Goal: Task Accomplishment & Management: Complete application form

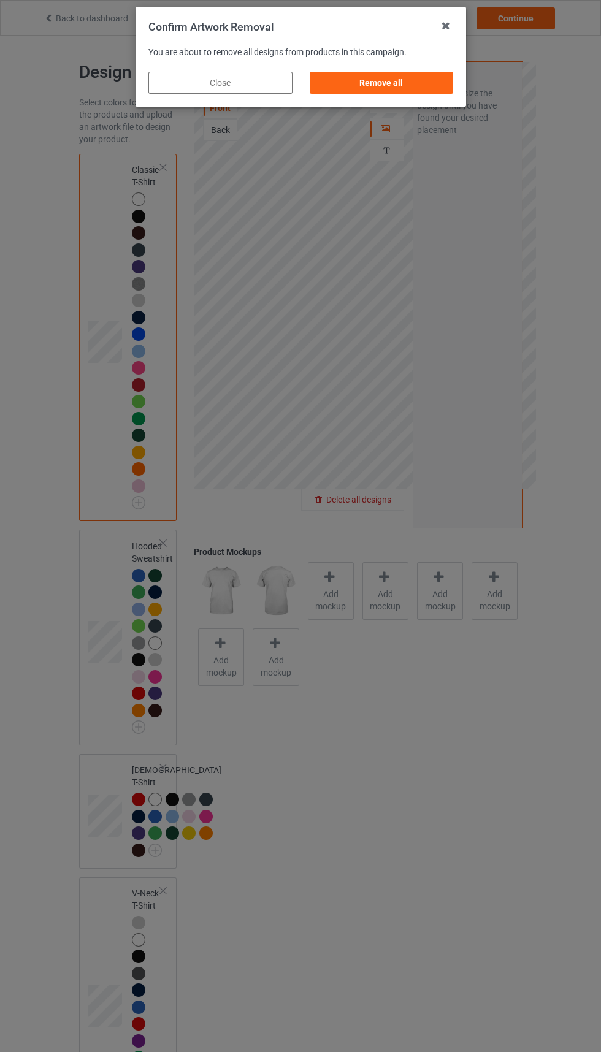
click at [401, 83] on div "Remove all" at bounding box center [381, 83] width 144 height 22
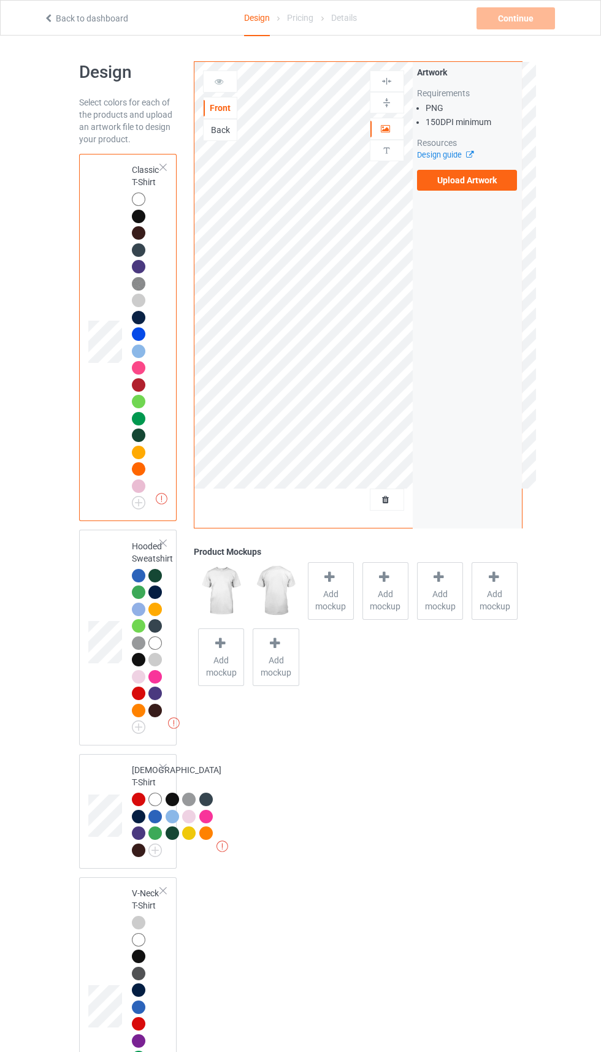
click at [217, 134] on div "Back" at bounding box center [219, 130] width 33 height 12
click at [471, 179] on label "Upload Artwork" at bounding box center [467, 180] width 101 height 21
click at [0, 0] on input "Upload Artwork" at bounding box center [0, 0] width 0 height 0
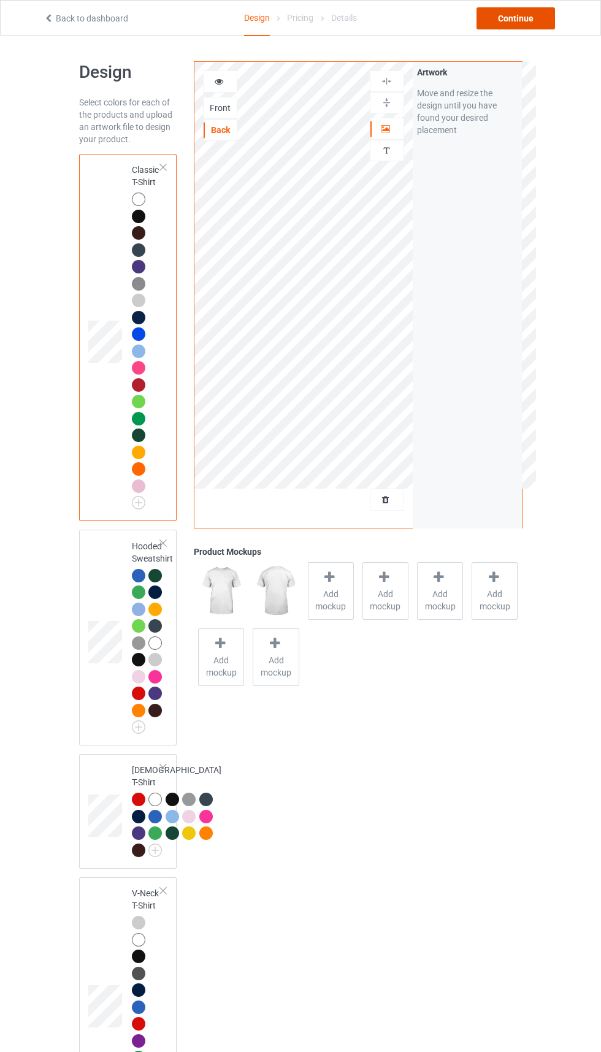
click at [501, 21] on div "Continue" at bounding box center [515, 18] width 78 height 22
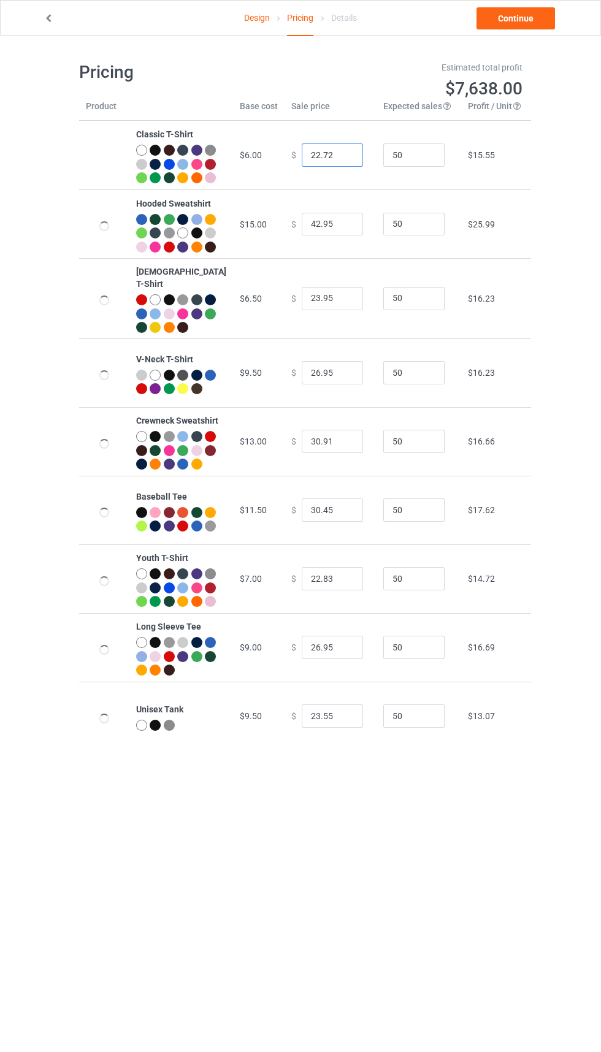
click at [302, 162] on input "22.72" at bounding box center [332, 154] width 61 height 23
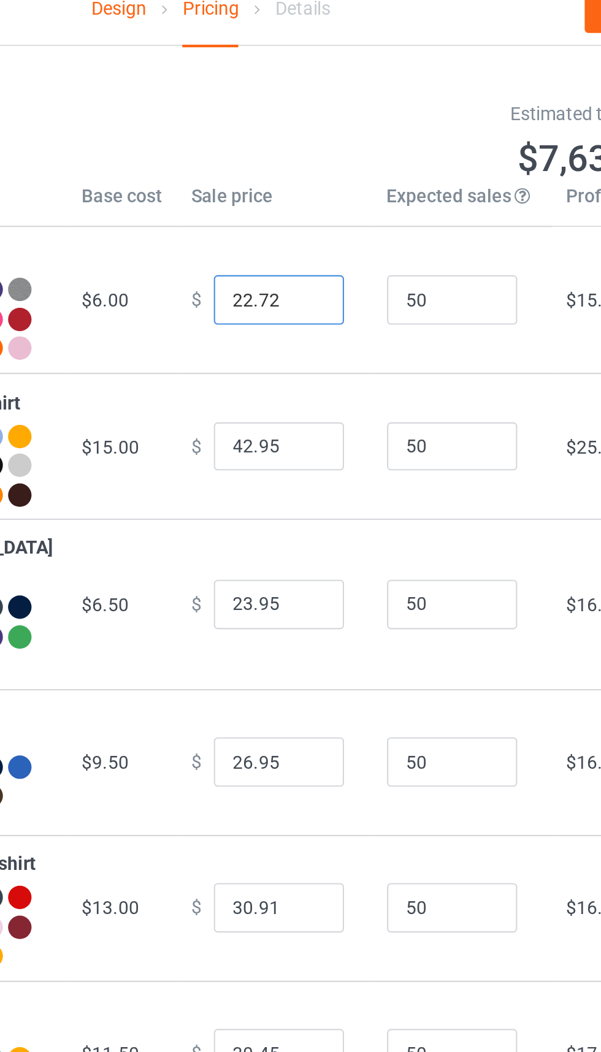
click at [312, 161] on input "22.72" at bounding box center [332, 154] width 61 height 23
click at [316, 160] on input "22.52" at bounding box center [332, 154] width 61 height 23
type input "22.54"
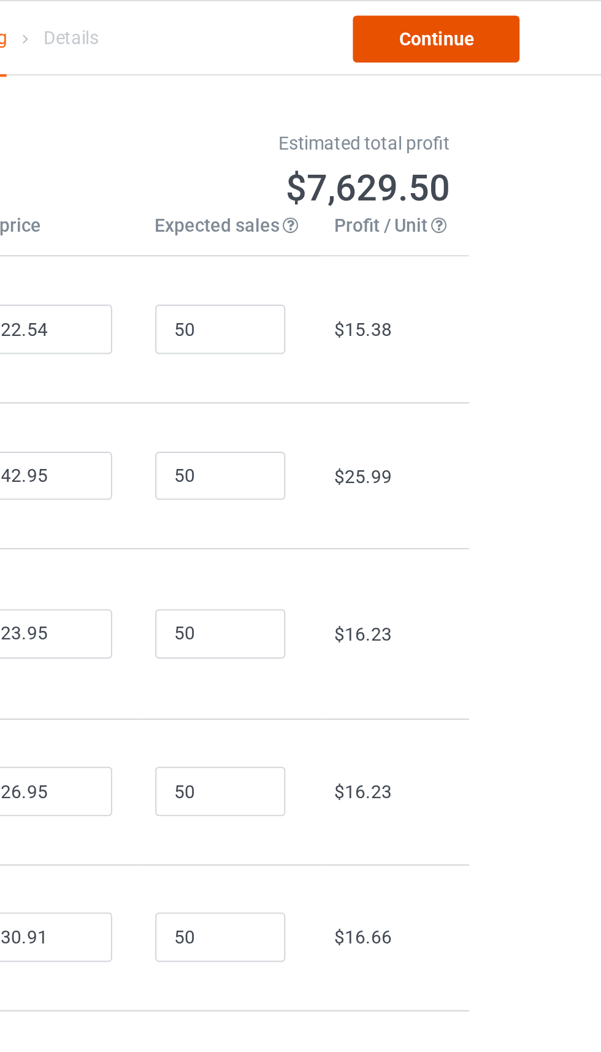
click at [523, 18] on link "Continue" at bounding box center [515, 18] width 78 height 22
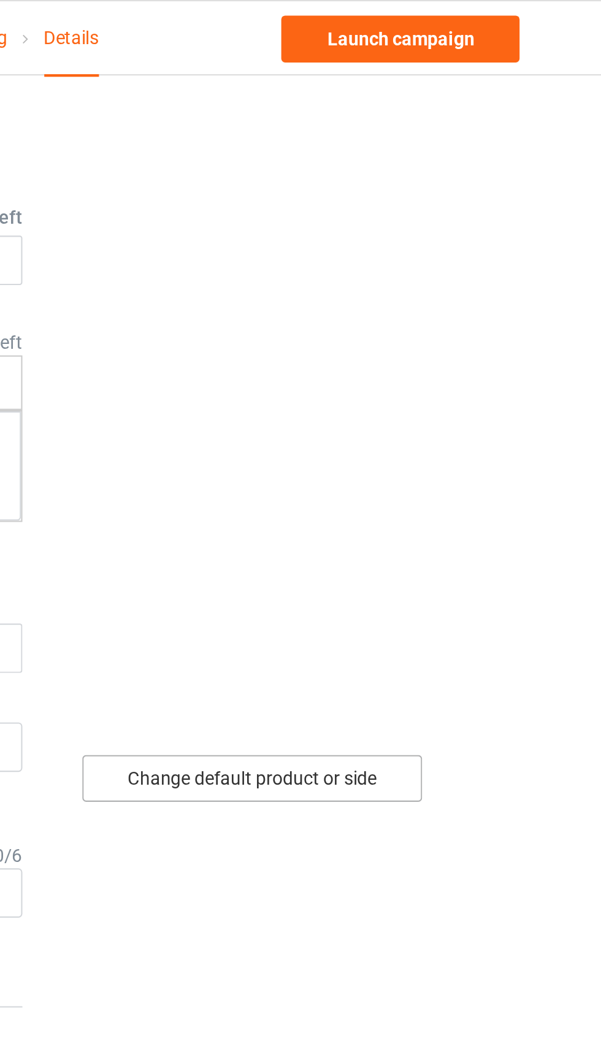
click at [448, 365] on div "Change default product or side" at bounding box center [429, 366] width 160 height 22
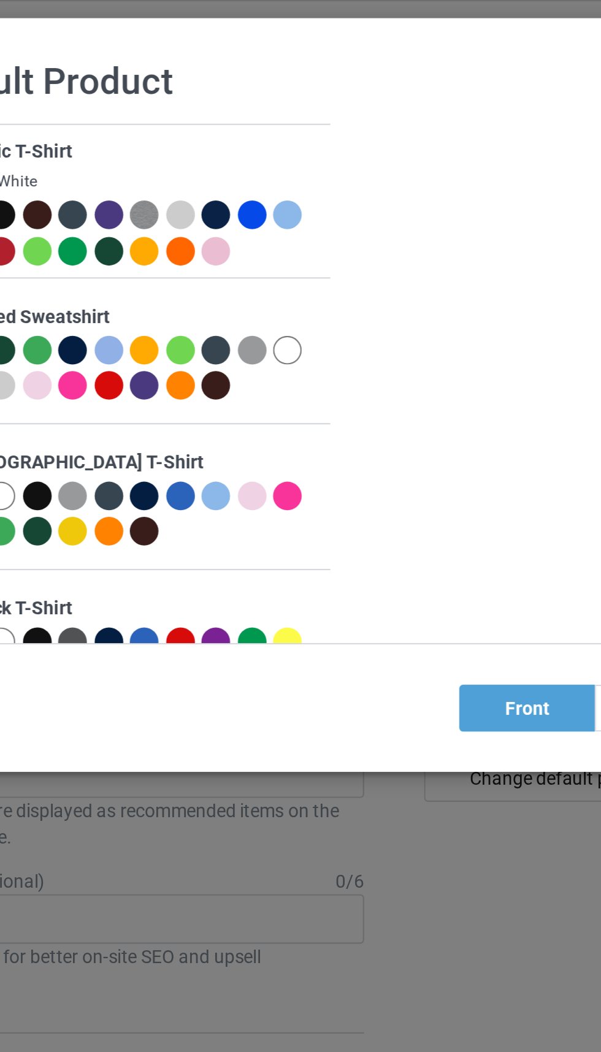
click at [461, 334] on div "back" at bounding box center [460, 333] width 62 height 22
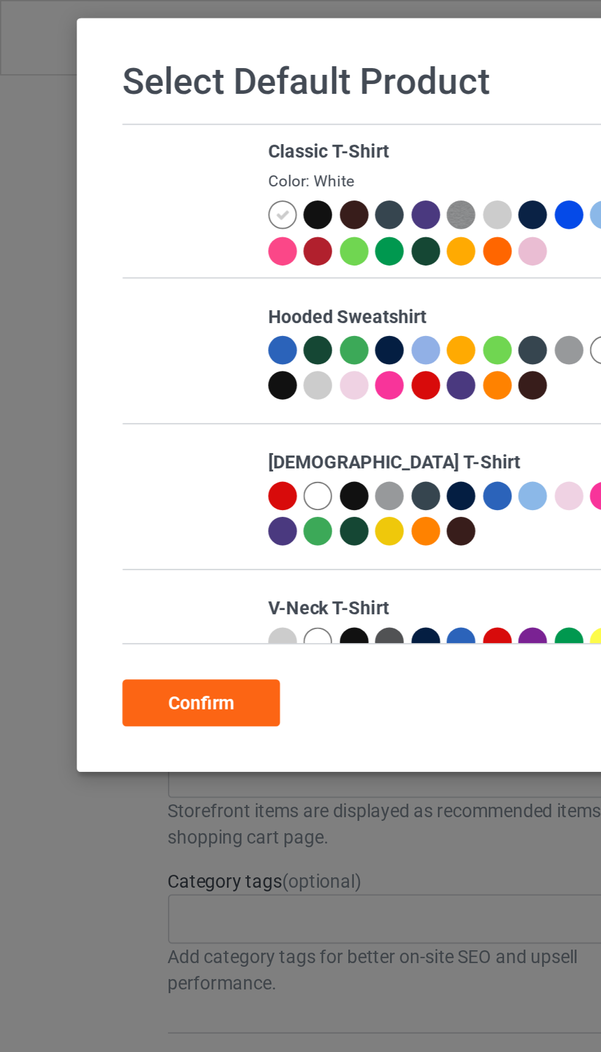
click at [91, 330] on div "Confirm" at bounding box center [95, 331] width 74 height 22
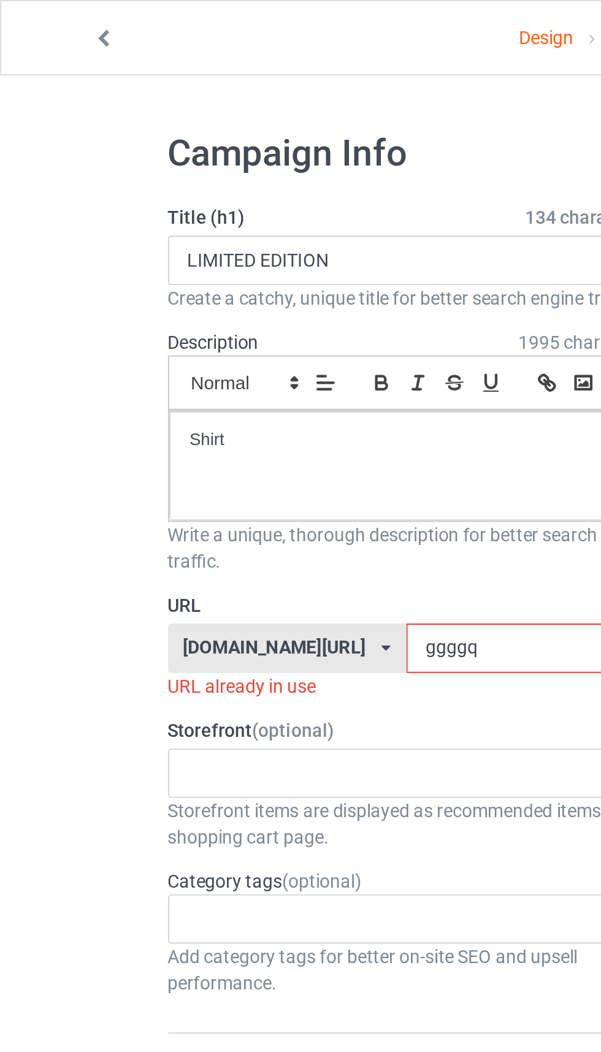
click at [237, 308] on input "ggggq" at bounding box center [255, 305] width 129 height 23
click at [229, 307] on input "ggggq" at bounding box center [255, 305] width 129 height 23
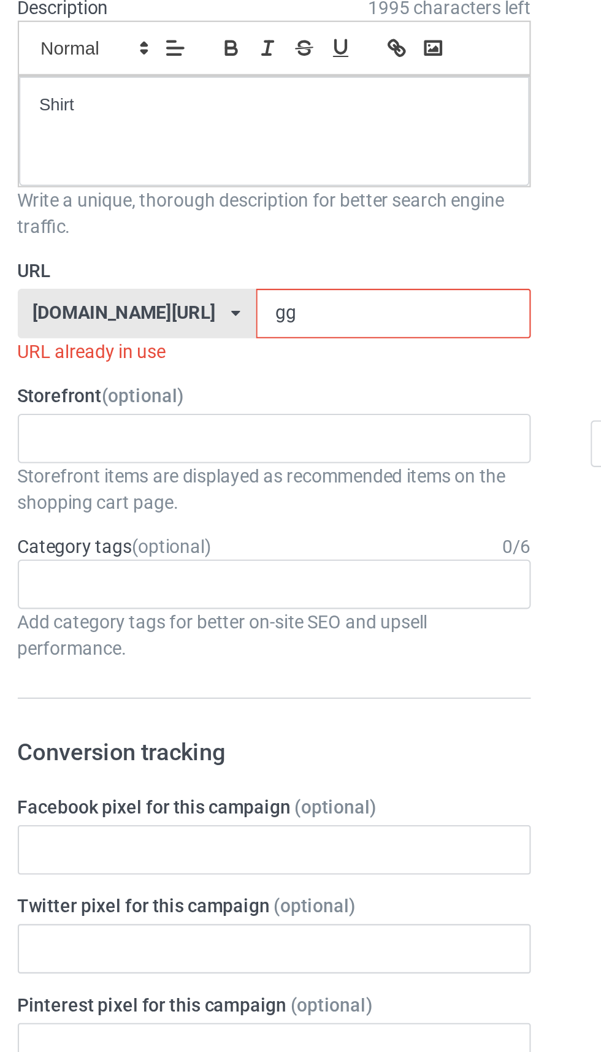
type input "g"
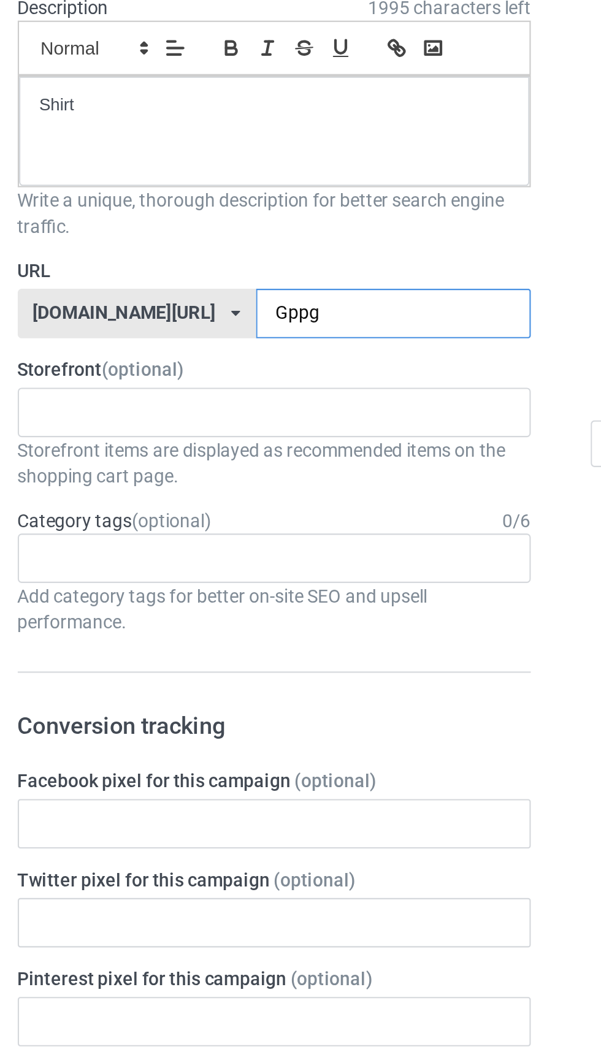
type input "Gppg5"
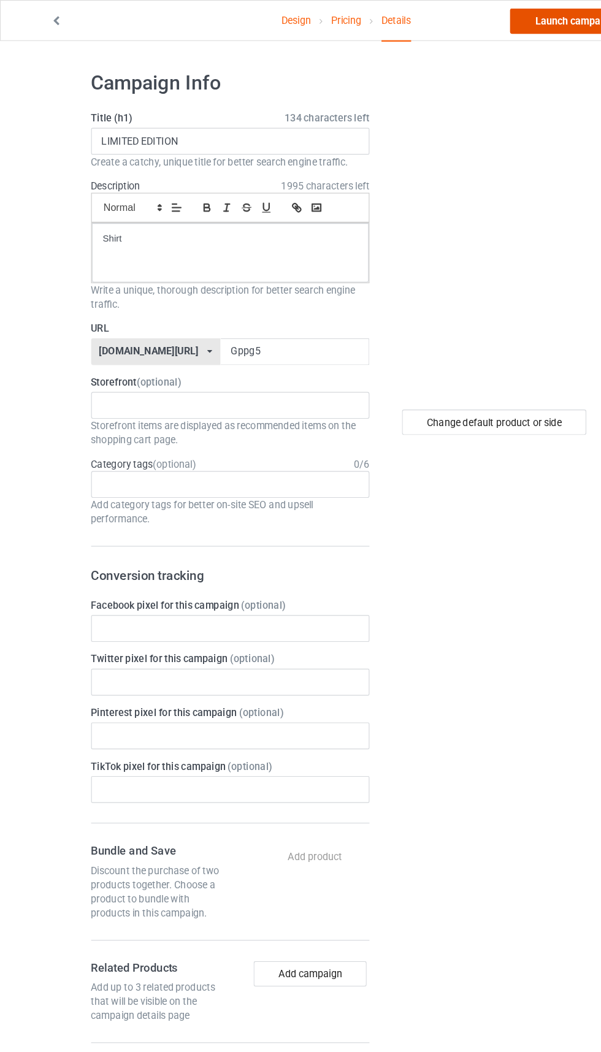
click at [501, 23] on link "Launch campaign" at bounding box center [498, 18] width 112 height 22
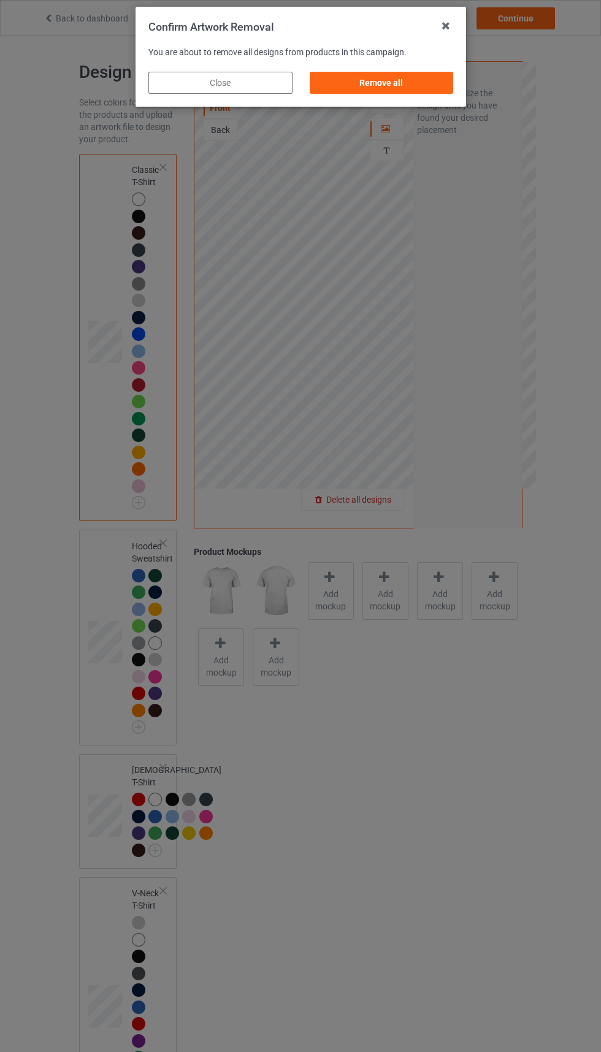
click at [411, 73] on div "Remove all" at bounding box center [381, 83] width 144 height 22
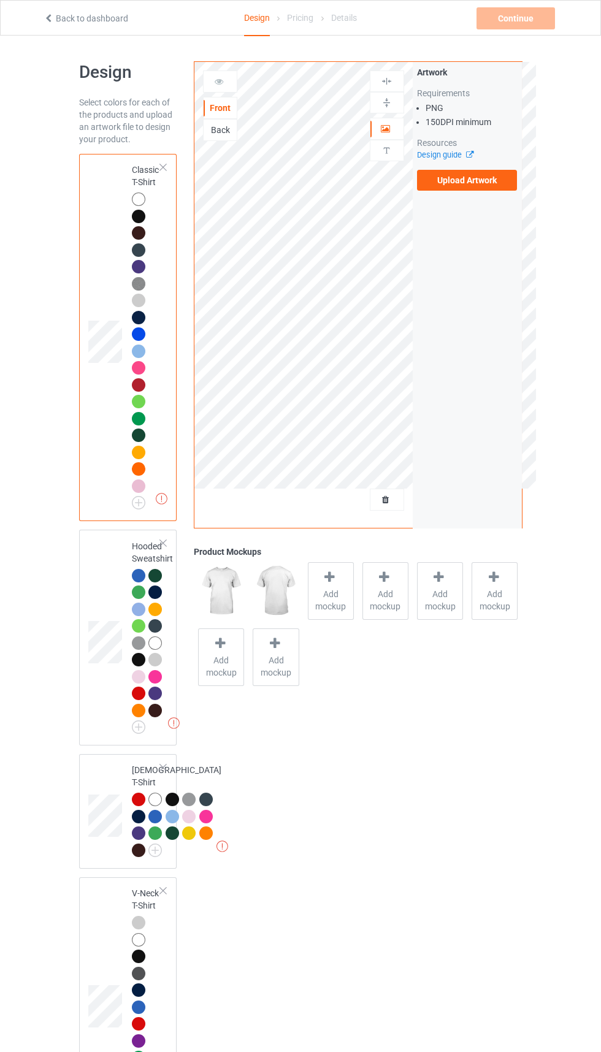
click at [496, 188] on label "Upload Artwork" at bounding box center [467, 180] width 101 height 21
click at [0, 0] on input "Upload Artwork" at bounding box center [0, 0] width 0 height 0
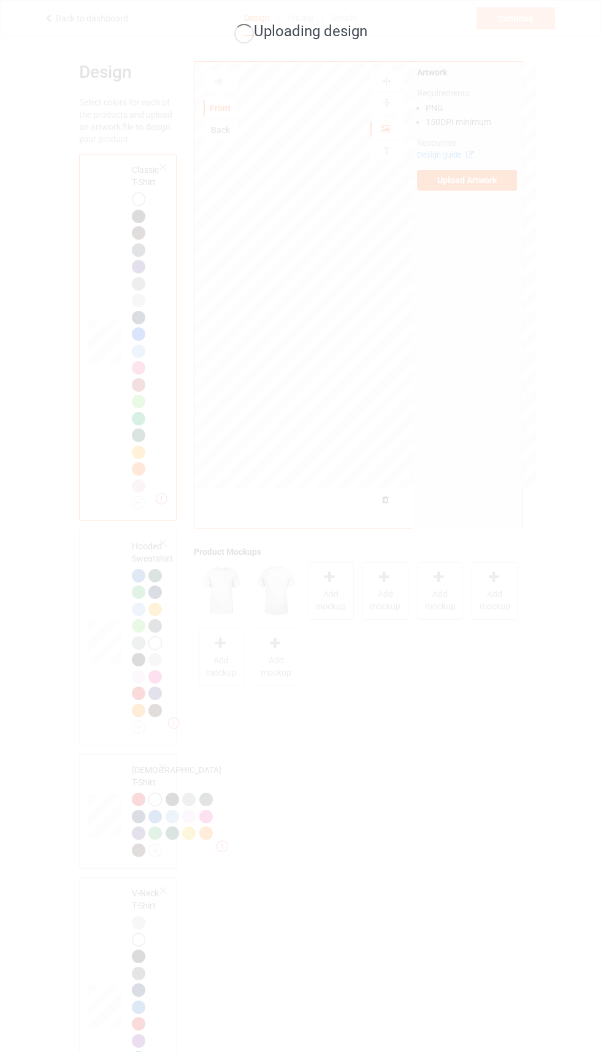
click at [457, 871] on div "Uploading design" at bounding box center [300, 526] width 601 height 1052
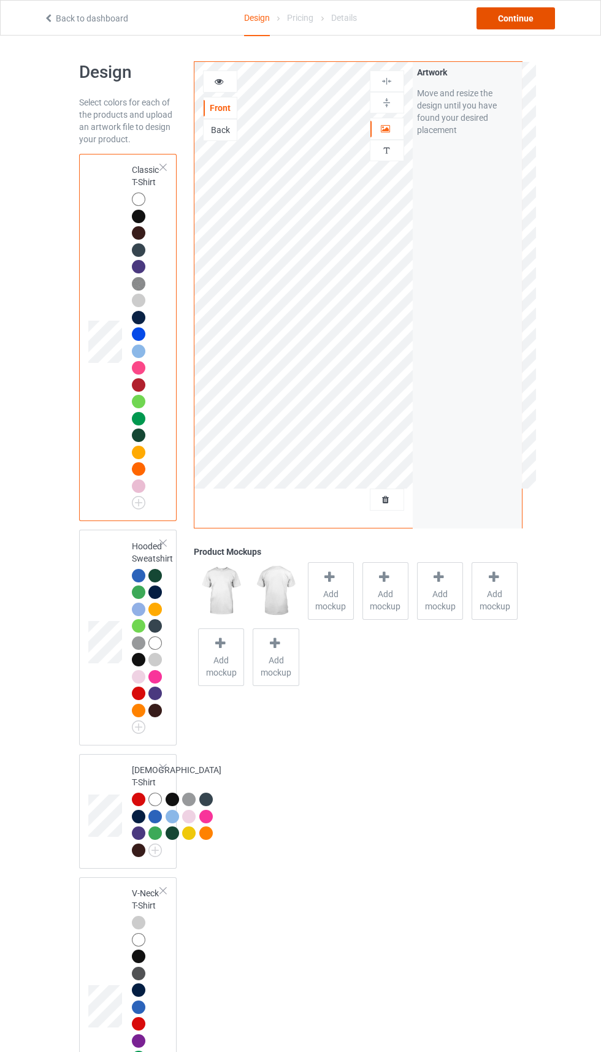
click at [523, 20] on div "Continue" at bounding box center [515, 18] width 78 height 22
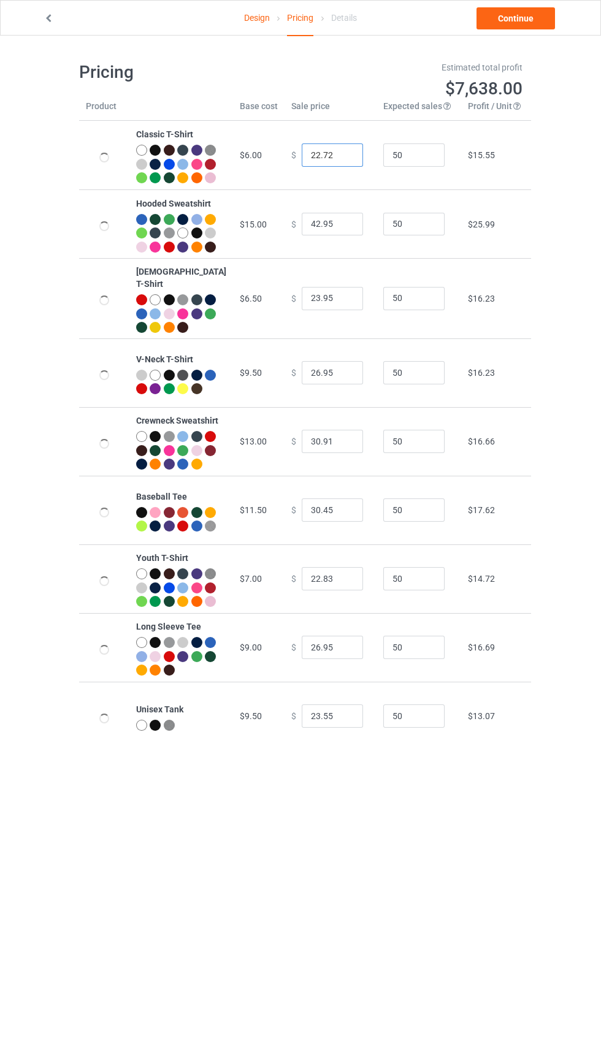
click at [313, 159] on input "22.72" at bounding box center [332, 154] width 61 height 23
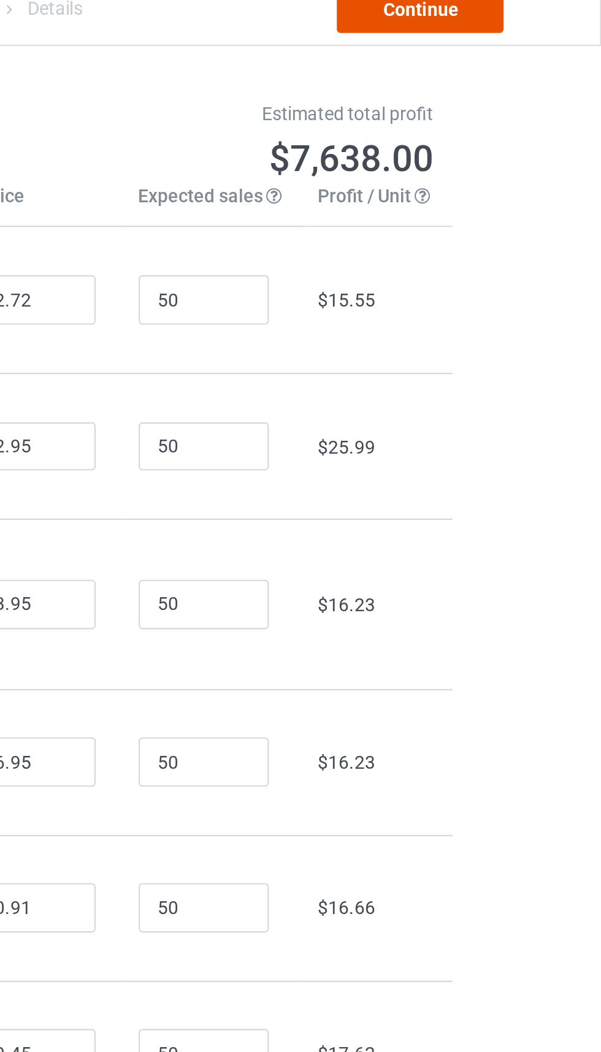
click at [536, 26] on link "Continue" at bounding box center [515, 18] width 78 height 22
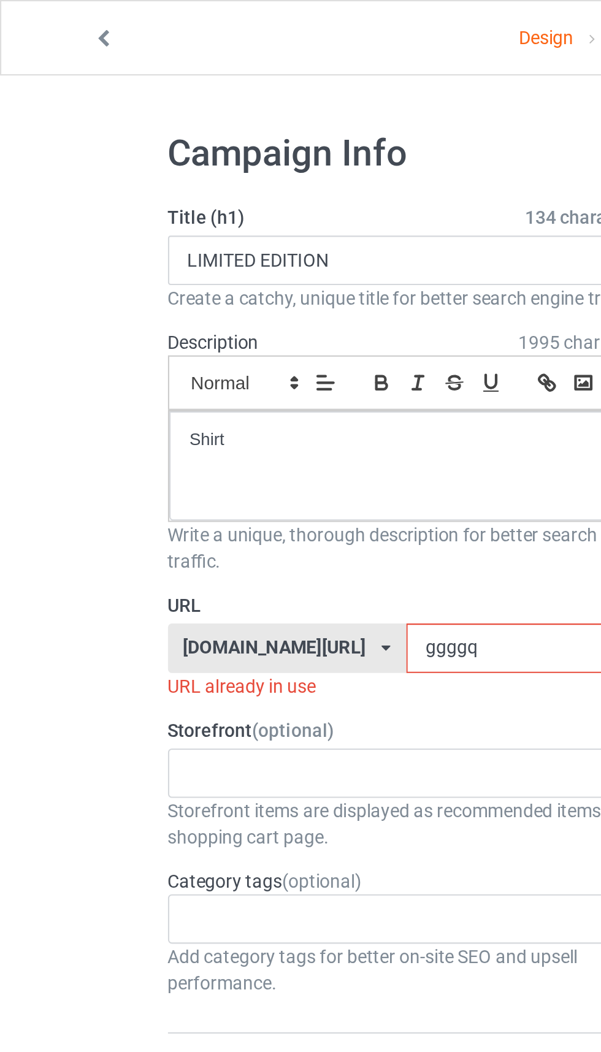
click at [208, 302] on input "ggggq" at bounding box center [255, 305] width 129 height 23
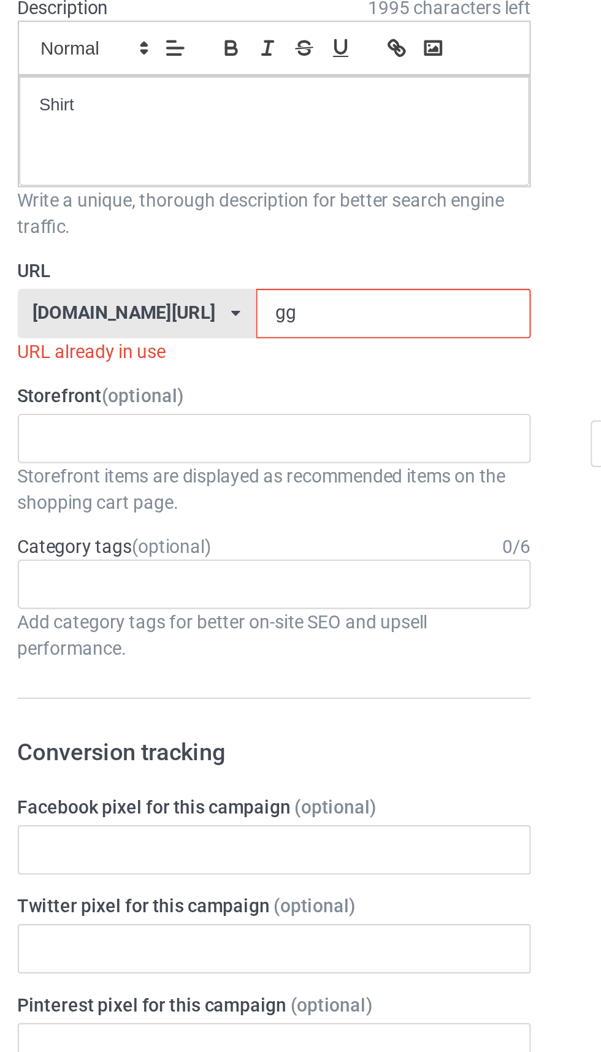
type input "g"
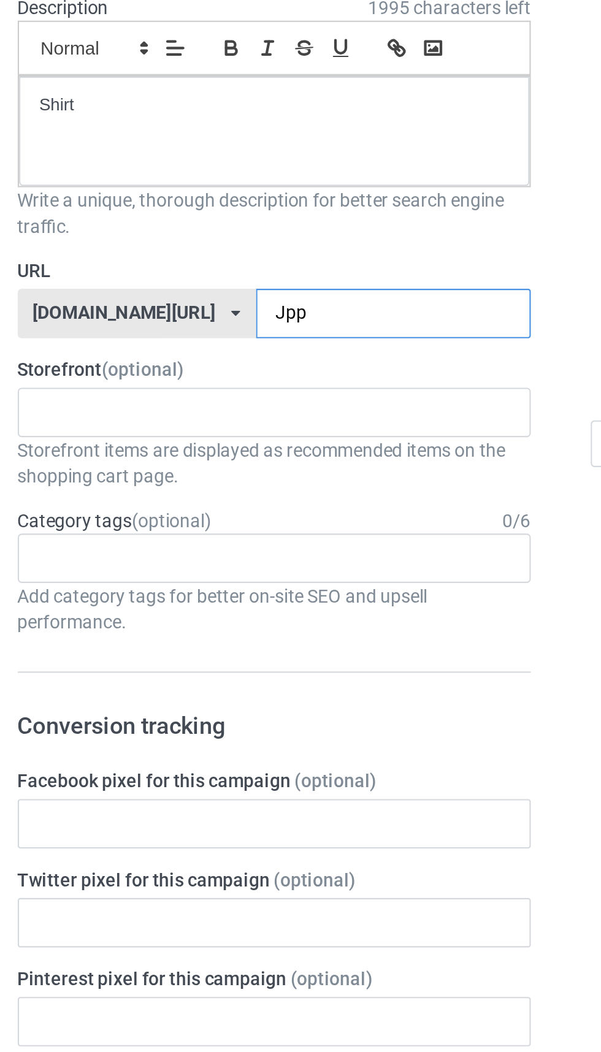
type input "Jpp3"
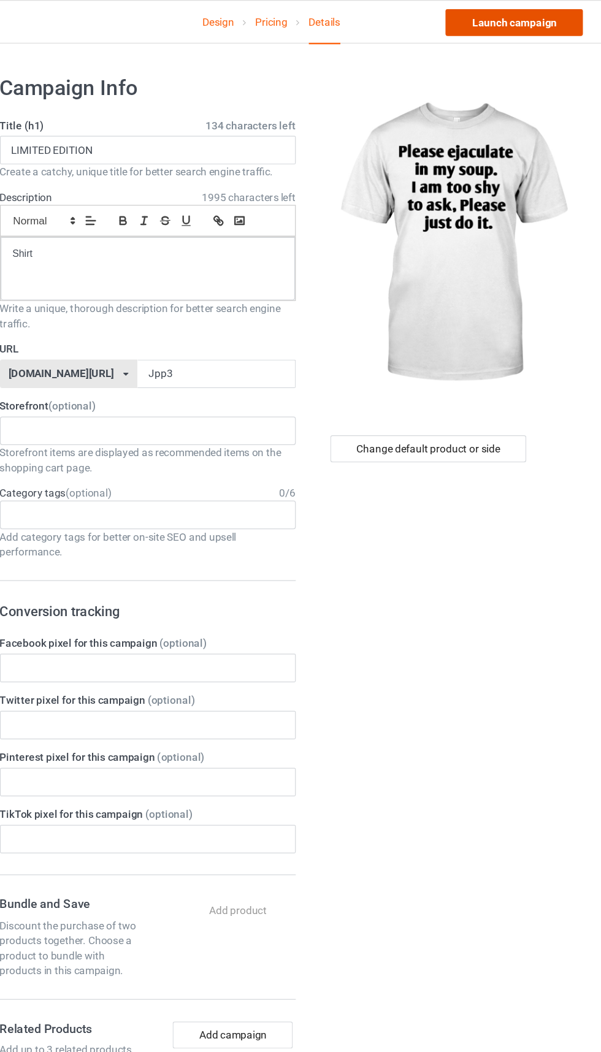
click at [509, 12] on link "Launch campaign" at bounding box center [498, 18] width 112 height 22
